Goal: Information Seeking & Learning: Learn about a topic

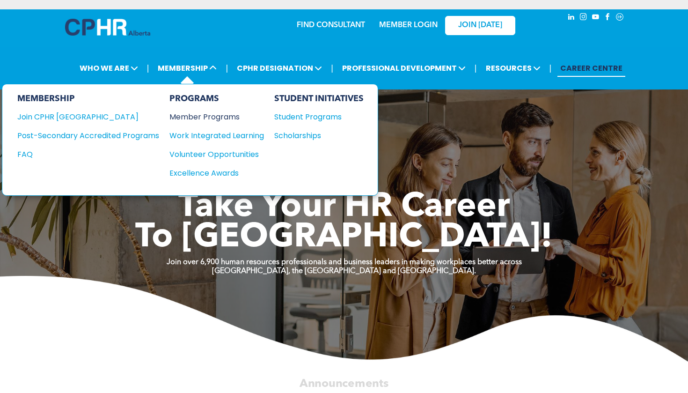
click at [199, 119] on div "Member Programs" at bounding box center [211, 117] width 85 height 12
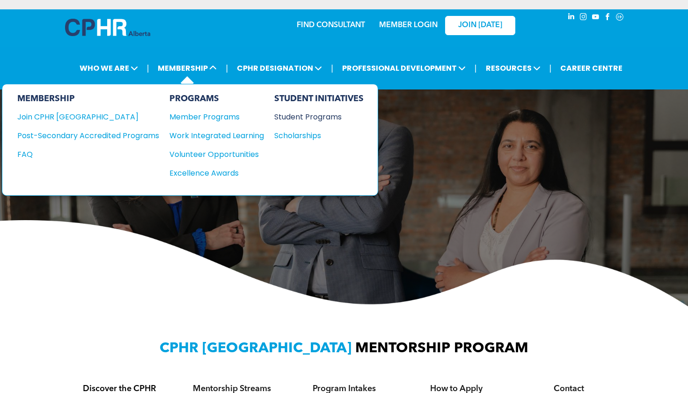
click at [303, 116] on div "Student Programs" at bounding box center [314, 117] width 80 height 12
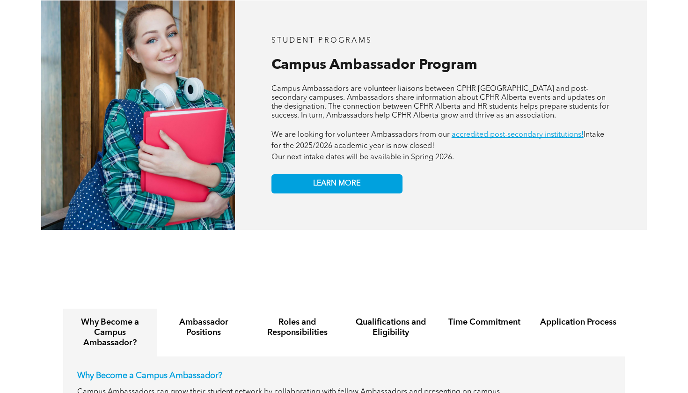
scroll to position [843, 0]
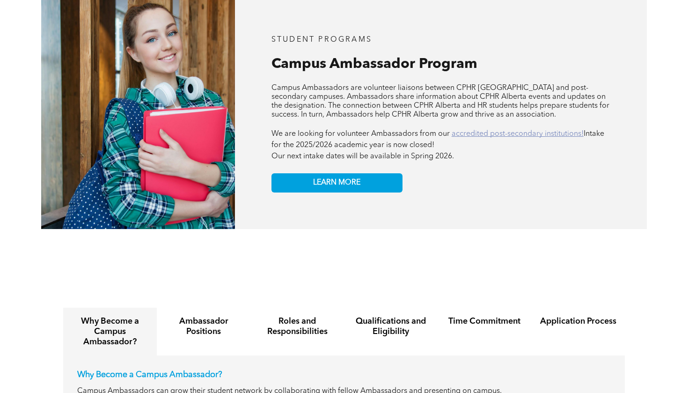
click at [467, 130] on link "accredited post-secondary institutions!" at bounding box center [517, 133] width 132 height 7
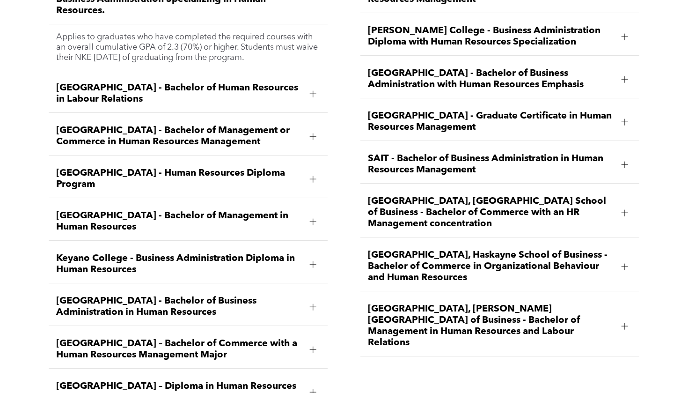
scroll to position [1390, 0]
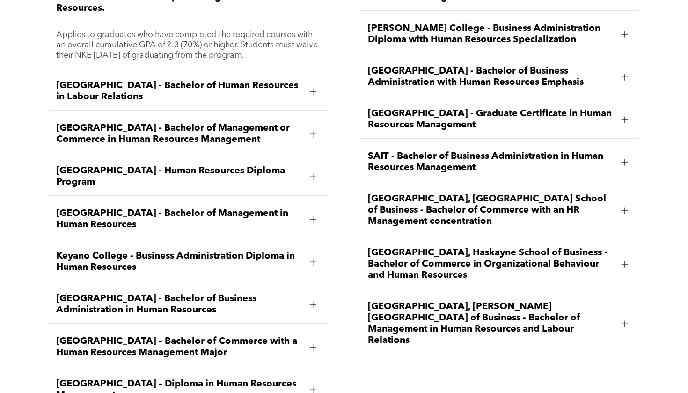
click at [241, 293] on span "[GEOGRAPHIC_DATA] - Bachelor of Business Administration in Human Resources" at bounding box center [179, 304] width 246 height 22
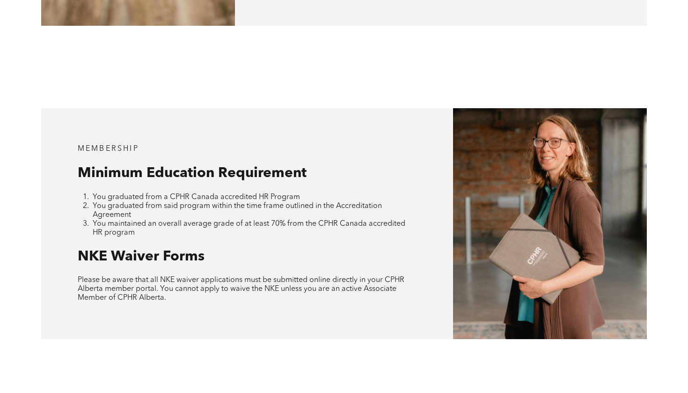
scroll to position [799, 0]
